Goal: Task Accomplishment & Management: Use online tool/utility

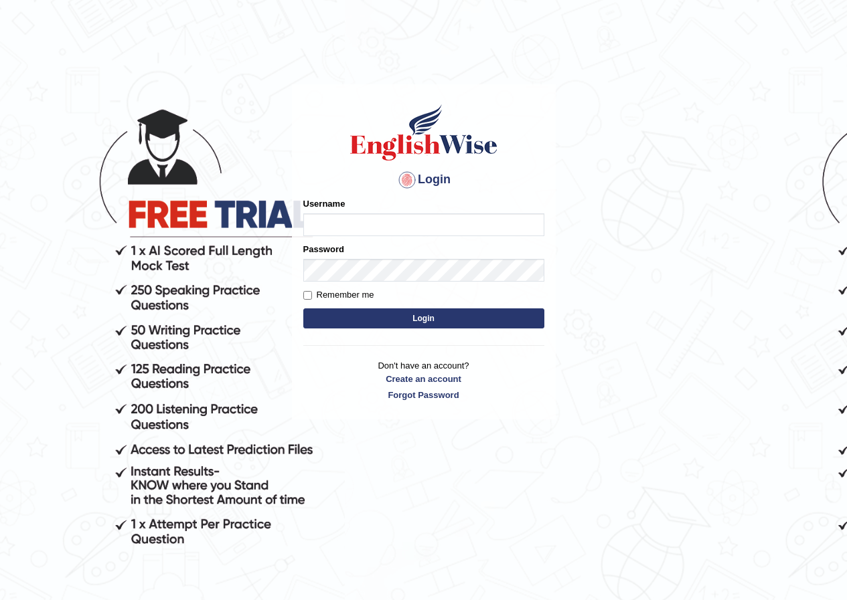
type input "sanjiv_parramatta"
click at [370, 315] on button "Login" at bounding box center [423, 319] width 241 height 20
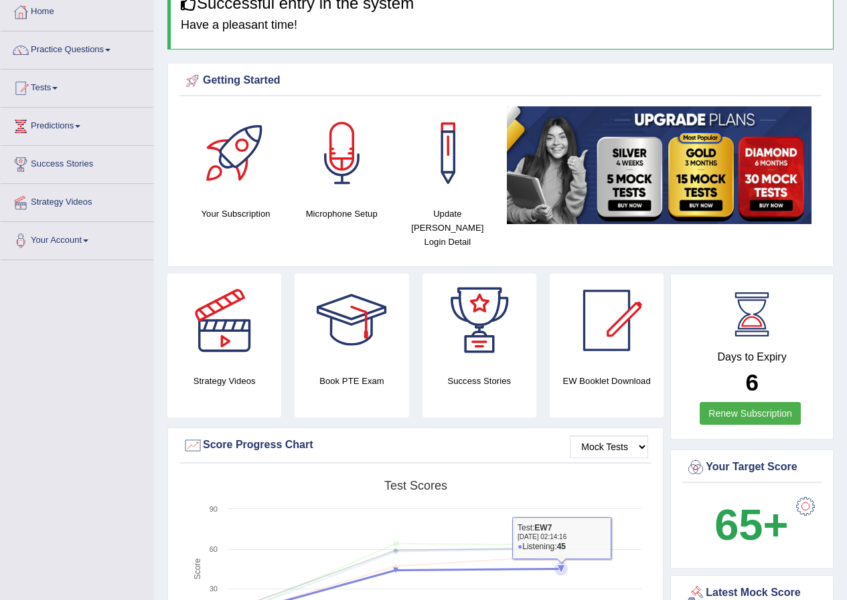
scroll to position [67, 0]
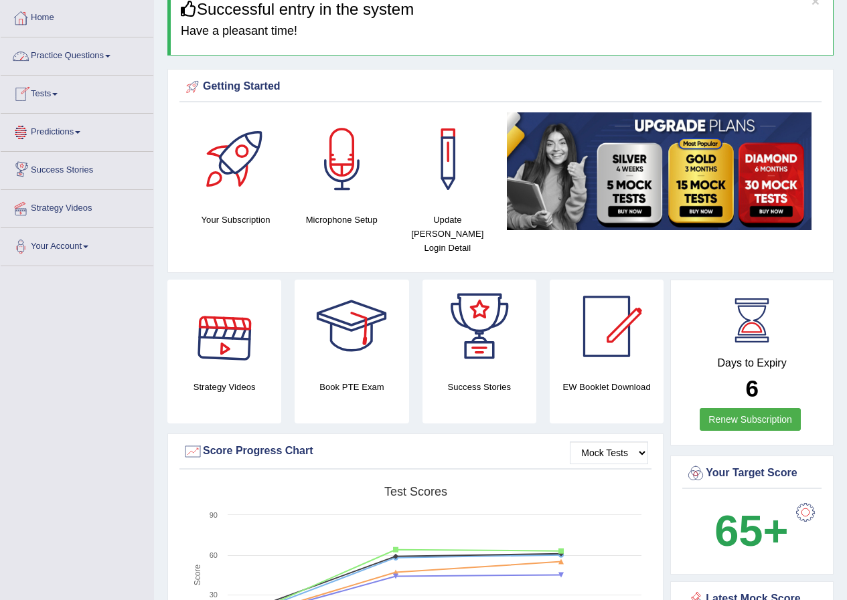
click at [110, 55] on span at bounding box center [107, 56] width 5 height 3
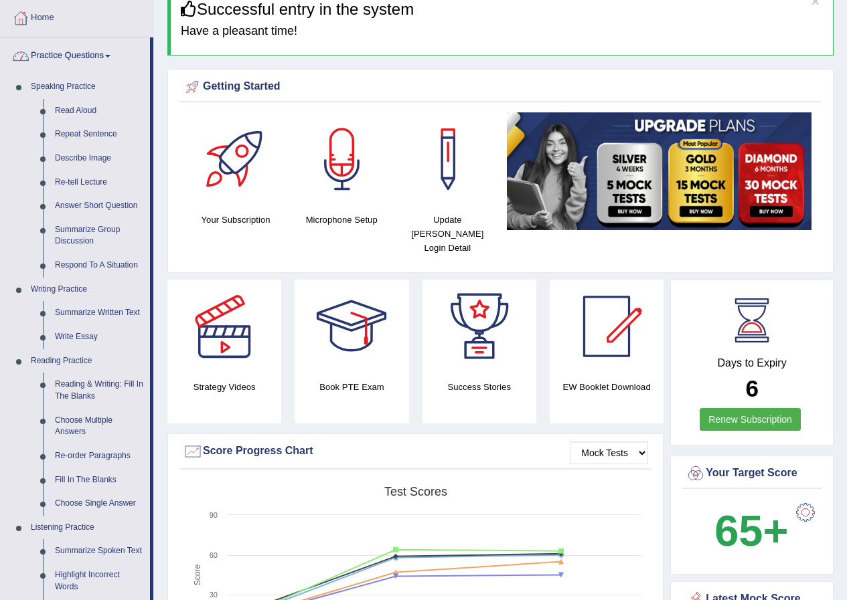
click at [111, 50] on link "Practice Questions" at bounding box center [75, 53] width 149 height 33
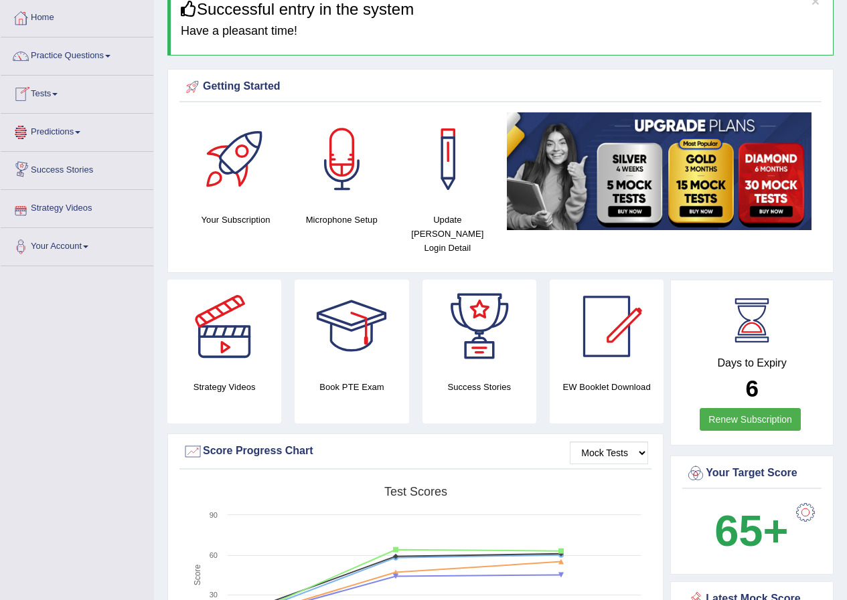
click at [66, 107] on link "Tests" at bounding box center [77, 92] width 153 height 33
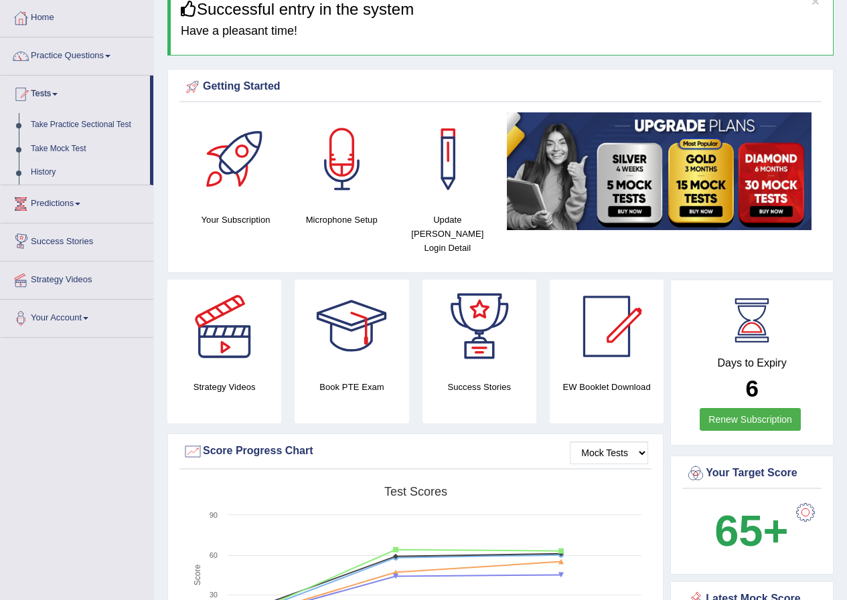
click at [43, 165] on link "History" at bounding box center [87, 173] width 125 height 24
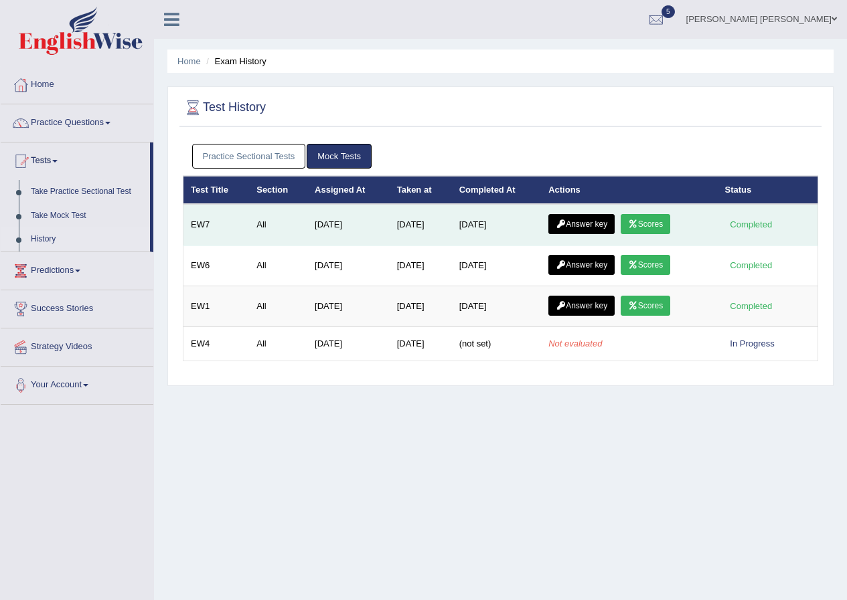
click at [652, 225] on link "Scores" at bounding box center [645, 224] width 50 height 20
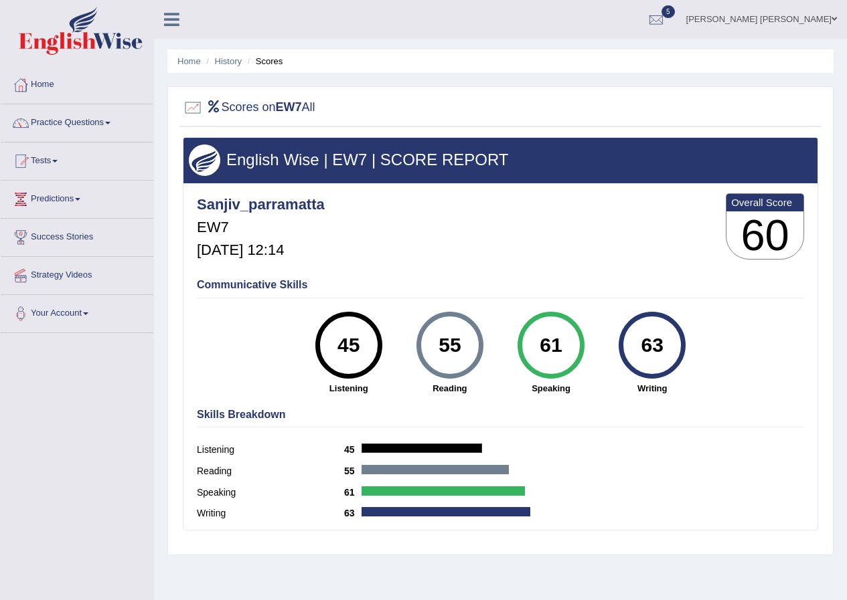
drag, startPoint x: 365, startPoint y: 365, endPoint x: 301, endPoint y: 358, distance: 64.6
click at [301, 358] on div "45 Listening" at bounding box center [348, 353] width 101 height 83
click at [230, 65] on link "History" at bounding box center [228, 61] width 27 height 10
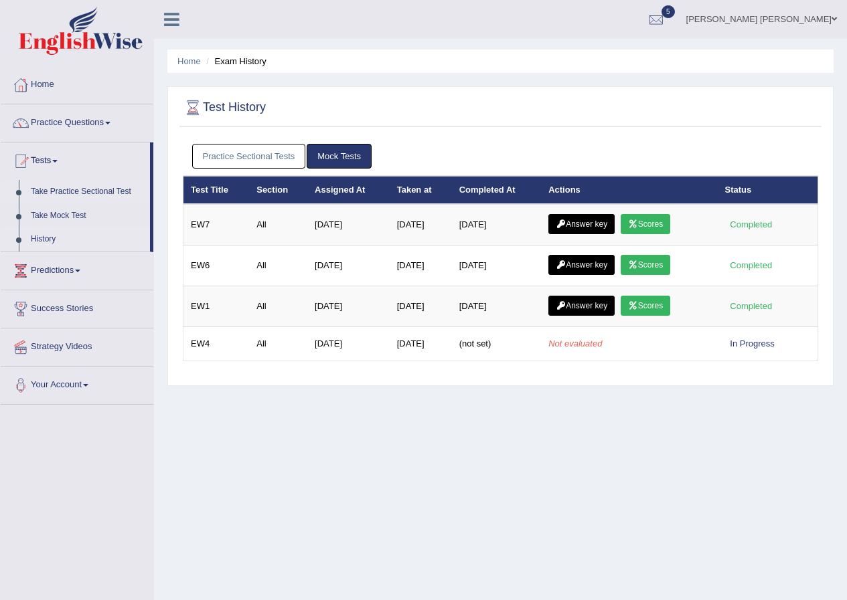
click at [66, 186] on link "Take Practice Sectional Test" at bounding box center [87, 192] width 125 height 24
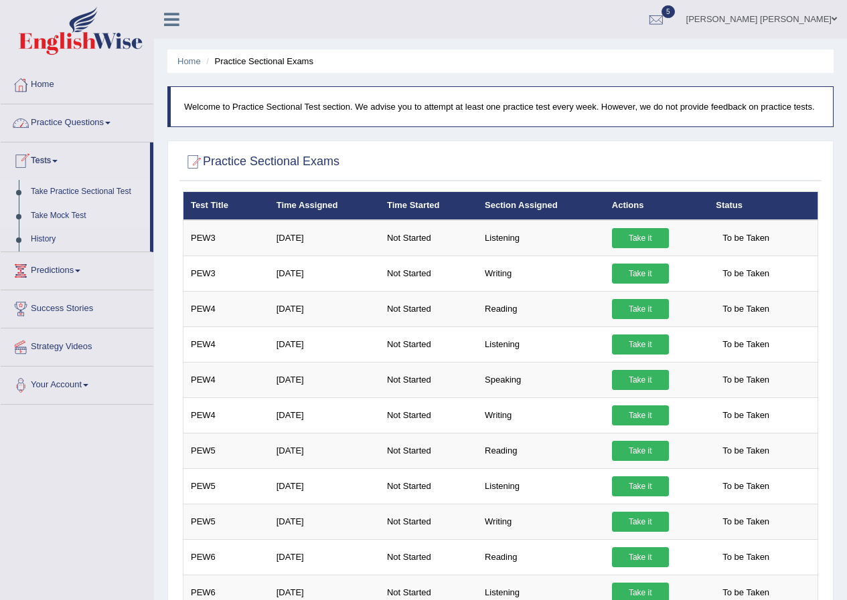
click at [50, 217] on link "Take Mock Test" at bounding box center [87, 216] width 125 height 24
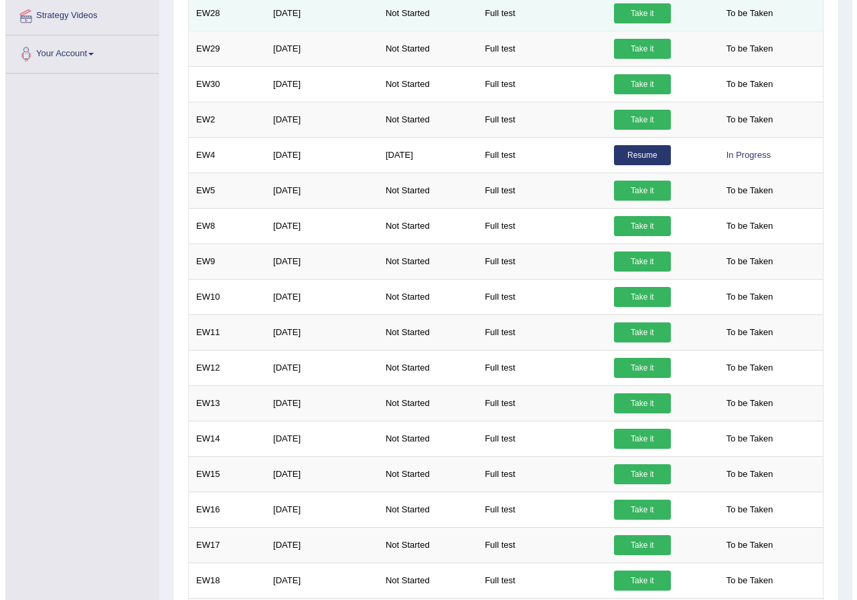
scroll to position [67, 0]
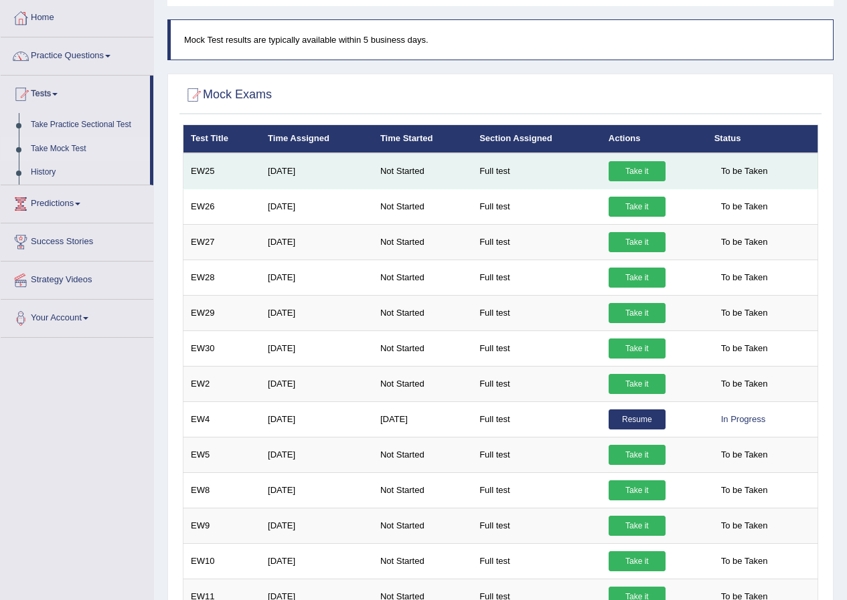
click at [628, 167] on link "Take it" at bounding box center [636, 171] width 57 height 20
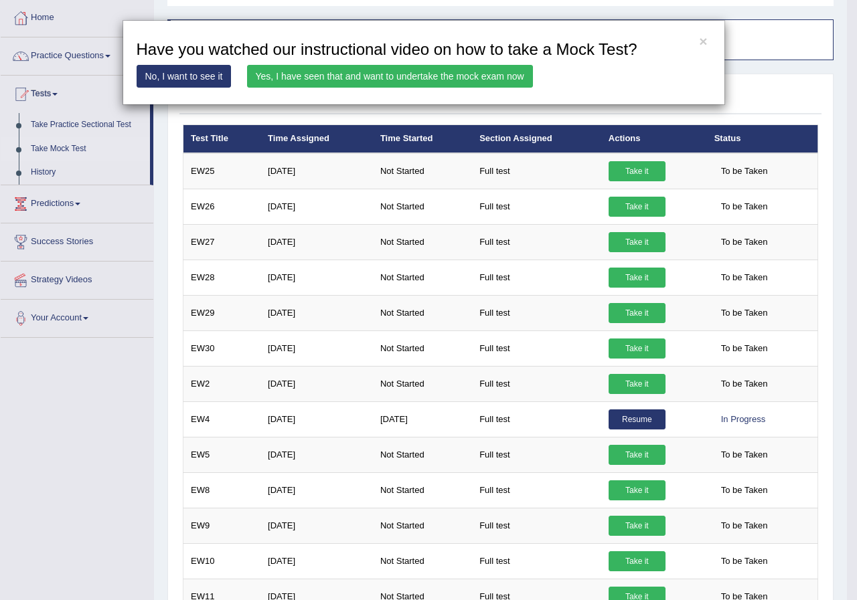
click at [313, 76] on link "Yes, I have seen that and want to undertake the mock exam now" at bounding box center [390, 76] width 286 height 23
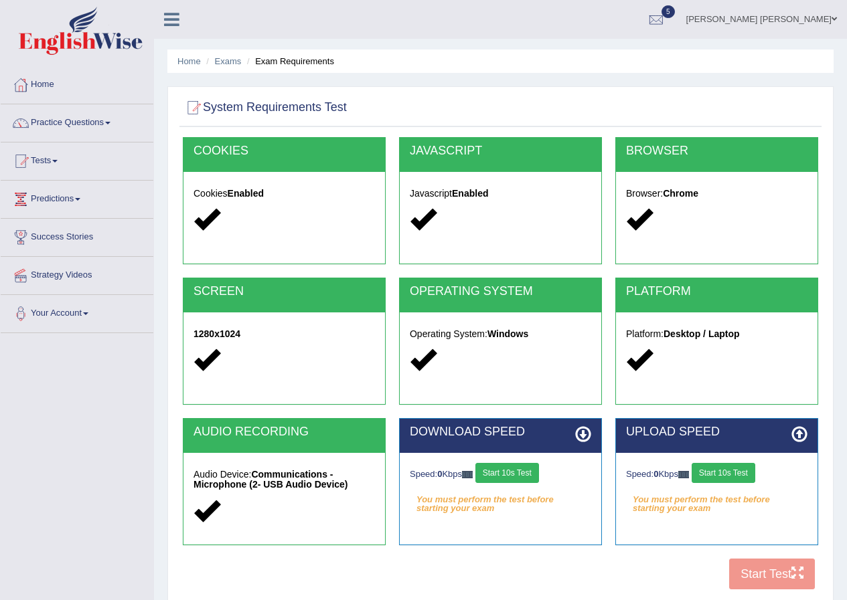
click at [519, 468] on button "Start 10s Test" at bounding box center [507, 473] width 64 height 20
click at [721, 475] on button "Start 10s Test" at bounding box center [723, 473] width 64 height 20
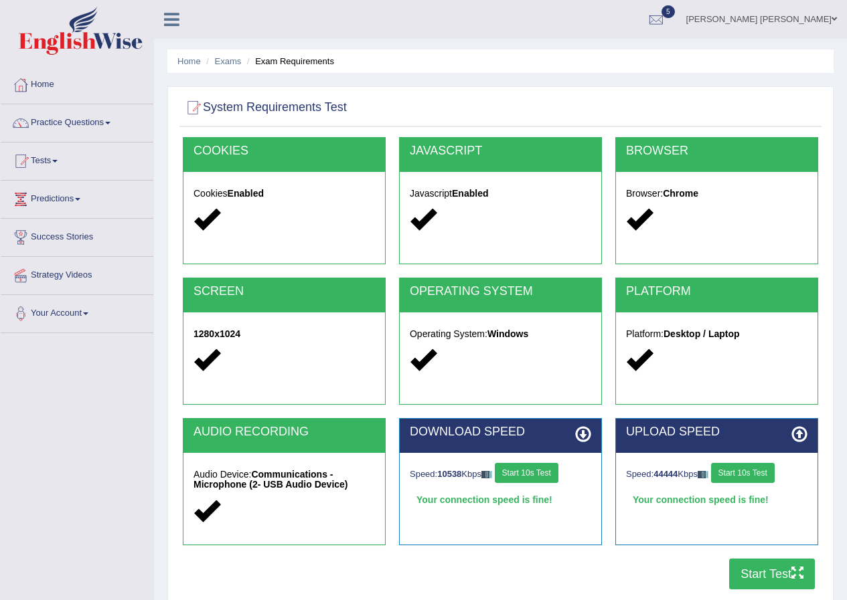
click at [753, 576] on button "Start Test" at bounding box center [772, 574] width 86 height 31
